Goal: Task Accomplishment & Management: Manage account settings

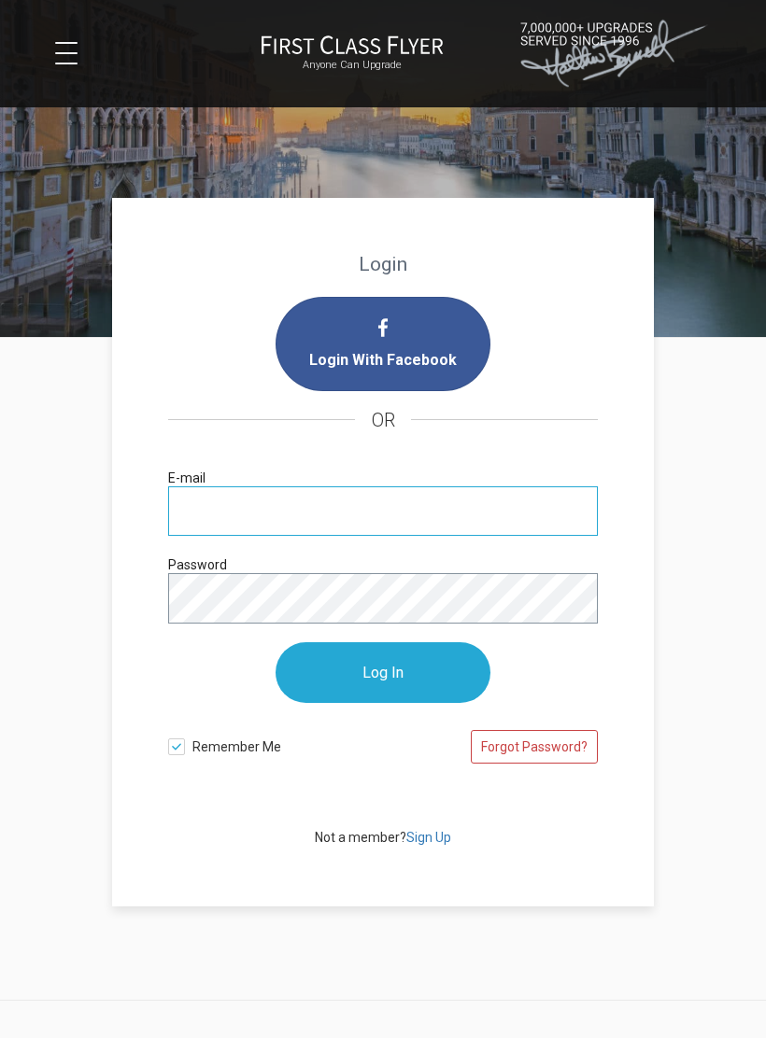
type input "[EMAIL_ADDRESS][DOMAIN_NAME]"
click at [383, 673] on input "Log In" at bounding box center [382, 672] width 215 height 61
click at [378, 681] on input "Log In" at bounding box center [382, 672] width 215 height 61
click at [389, 669] on input "Log In" at bounding box center [382, 672] width 215 height 61
click at [378, 666] on input "Log In" at bounding box center [382, 672] width 215 height 61
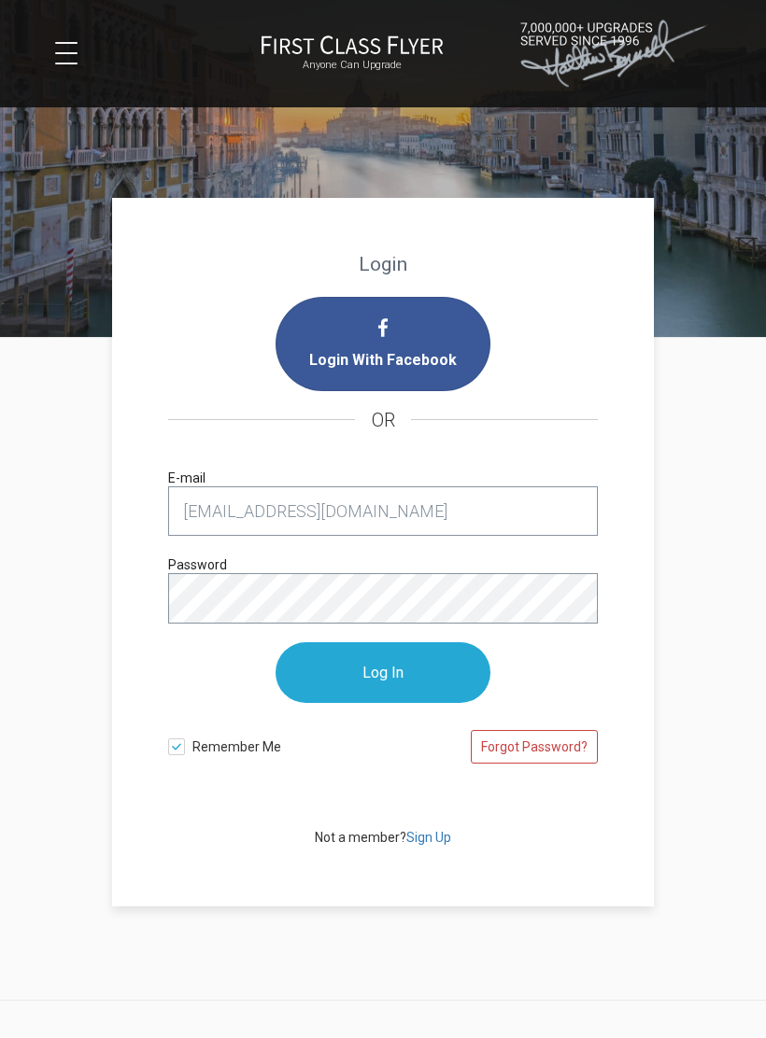
click at [370, 674] on input "Log In" at bounding box center [382, 672] width 215 height 61
click at [384, 670] on input "Log In" at bounding box center [382, 672] width 215 height 61
click at [376, 669] on input "Log In" at bounding box center [382, 672] width 215 height 61
click at [643, 157] on div at bounding box center [383, 150] width 766 height 374
type input "[EMAIL_ADDRESS][DOMAIN_NAME]"
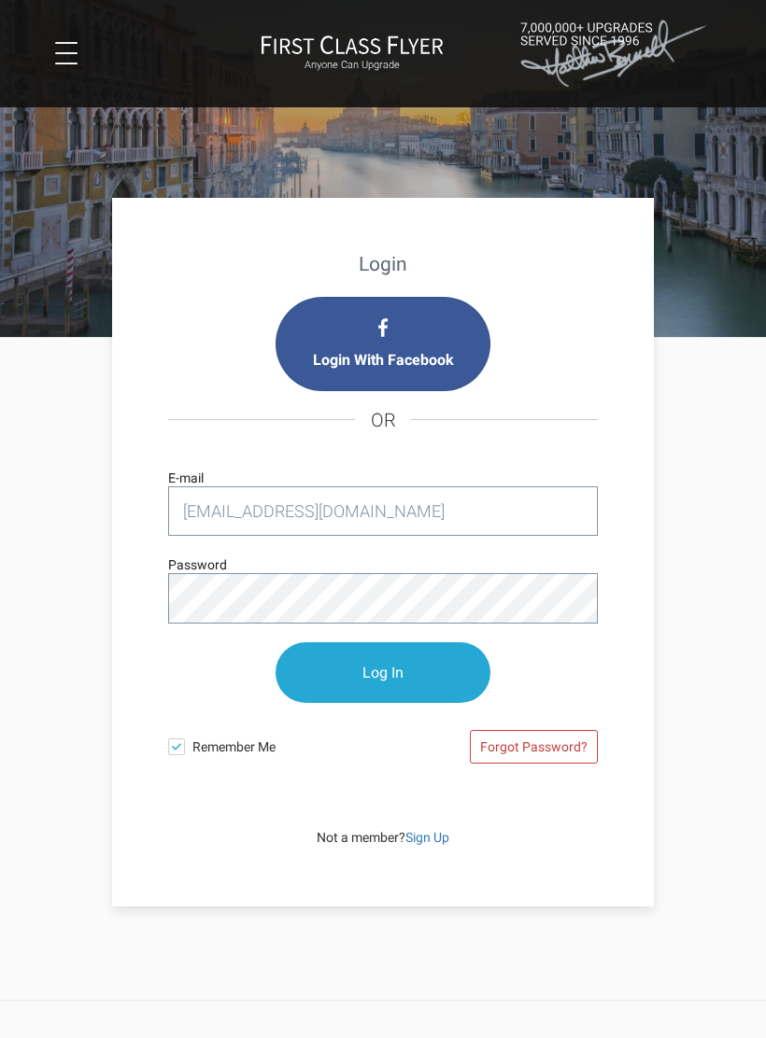
click at [387, 671] on input "Log In" at bounding box center [382, 672] width 215 height 61
click at [403, 664] on input "Log In" at bounding box center [382, 672] width 215 height 61
